Goal: Check status: Check status

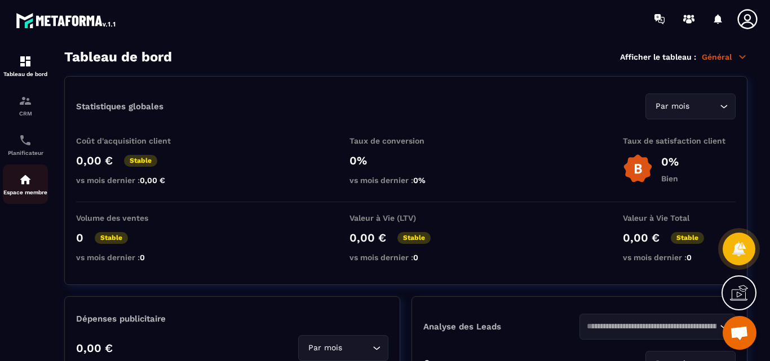
click at [26, 183] on img at bounding box center [26, 180] width 14 height 14
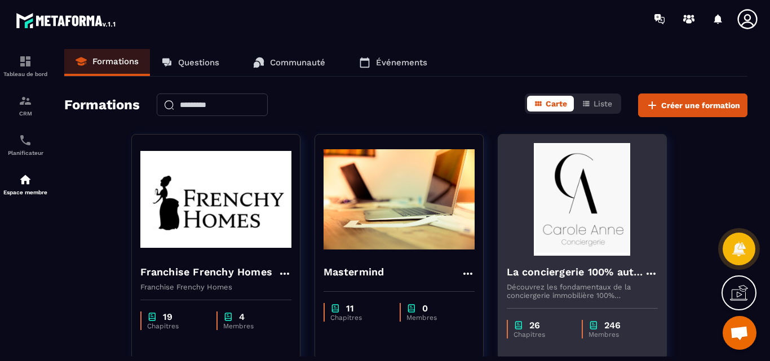
click at [612, 215] on img at bounding box center [582, 199] width 151 height 113
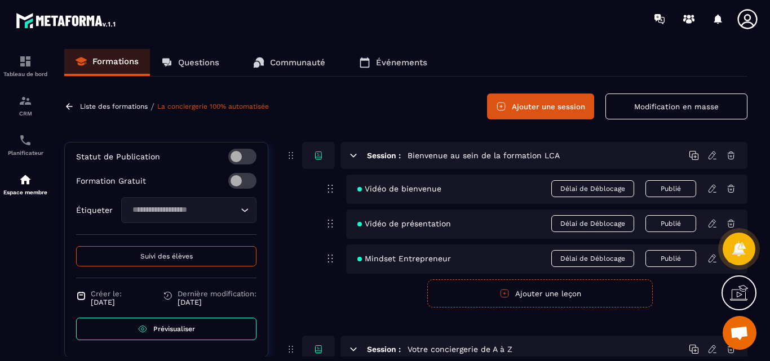
scroll to position [435, 0]
click at [158, 330] on span "Prévisualiser" at bounding box center [174, 329] width 42 height 8
click at [158, 258] on span "Suivi des élèves" at bounding box center [166, 257] width 52 height 8
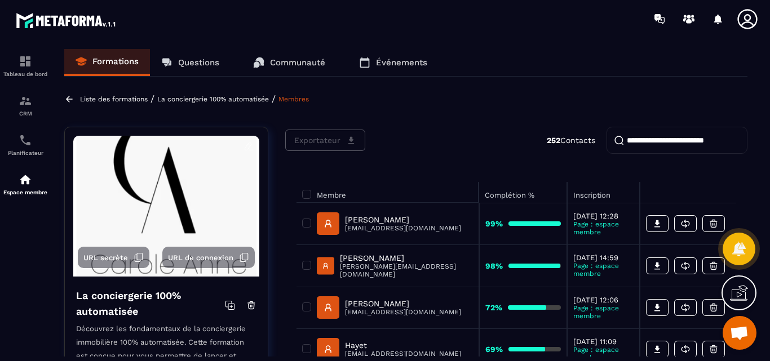
click at [643, 143] on input "search" at bounding box center [677, 140] width 141 height 27
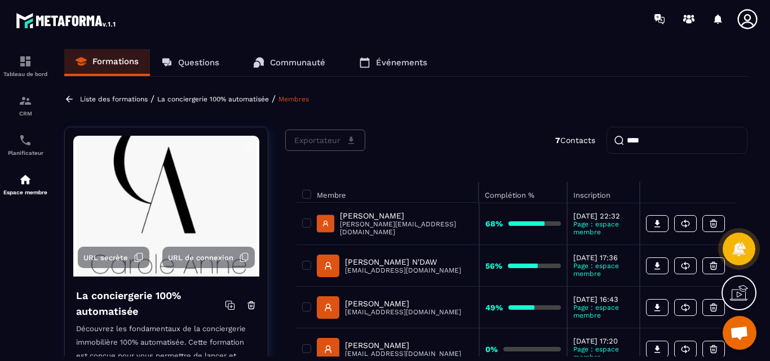
type input "****"
